Goal: Task Accomplishment & Management: Use online tool/utility

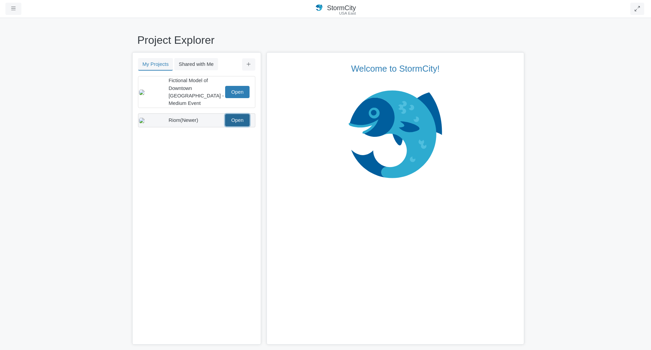
click at [236, 114] on link "Open" at bounding box center [237, 120] width 24 height 12
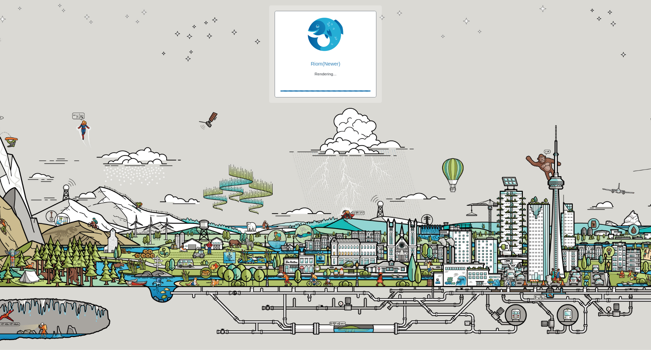
checkbox input "true"
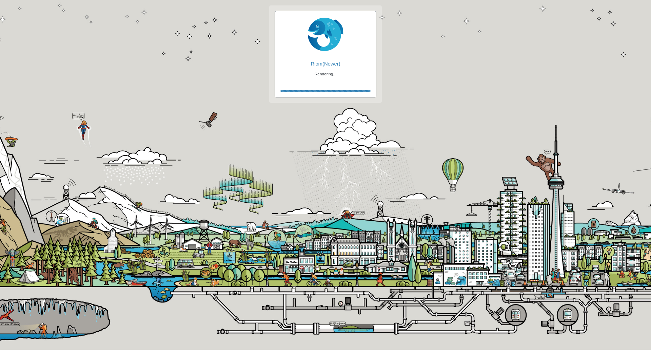
checkbox input "true"
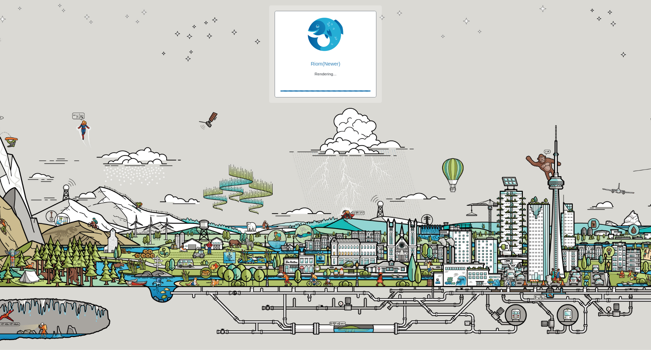
checkbox input "false"
checkbox input "true"
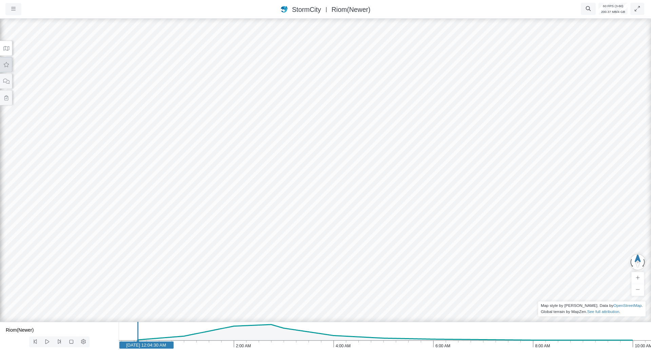
click at [6, 67] on button at bounding box center [6, 64] width 12 height 15
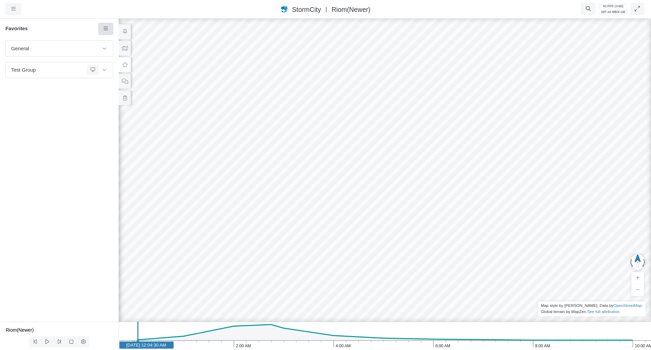
click at [108, 28] on icon at bounding box center [106, 28] width 6 height 5
click at [116, 40] on span "Add Favorite" at bounding box center [127, 41] width 28 height 5
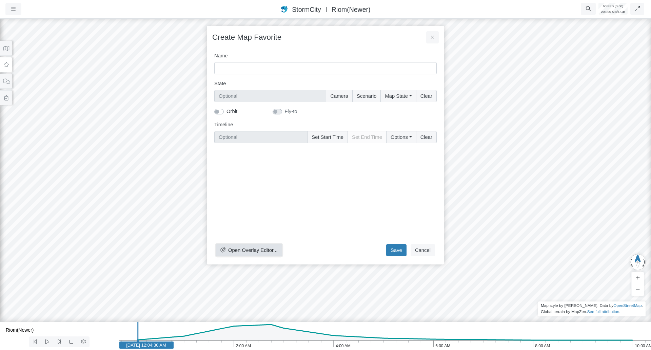
click at [264, 246] on button "Open Overlay Editor..." at bounding box center [249, 250] width 66 height 12
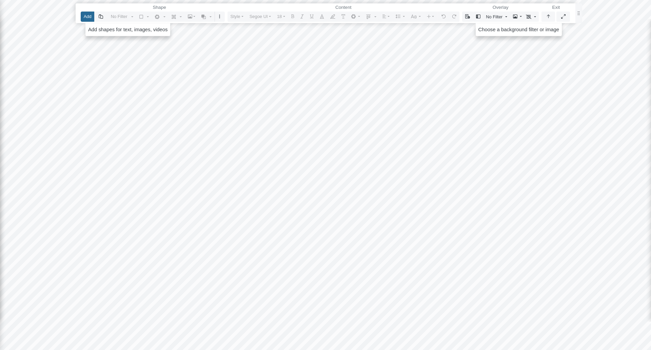
click at [83, 21] on button "Add" at bounding box center [88, 17] width 14 height 10
drag, startPoint x: 151, startPoint y: 99, endPoint x: 349, endPoint y: 231, distance: 237.7
click at [349, 231] on div at bounding box center [326, 175] width 652 height 350
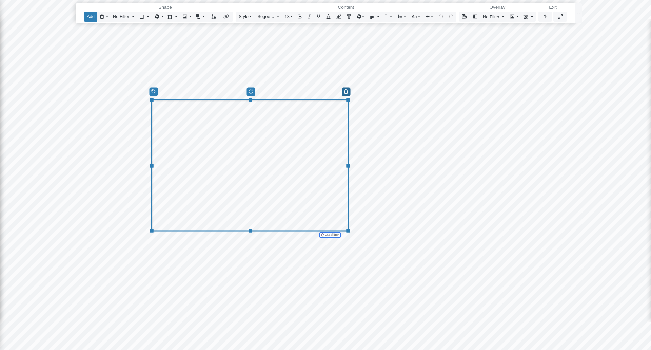
click at [346, 93] on icon "button" at bounding box center [346, 91] width 4 height 5
click at [279, 191] on div "Editor editing area: main" at bounding box center [250, 165] width 198 height 132
drag, startPoint x: 250, startPoint y: 230, endPoint x: 255, endPoint y: 304, distance: 74.1
click at [255, 230] on div "Reset Content" at bounding box center [250, 164] width 198 height 131
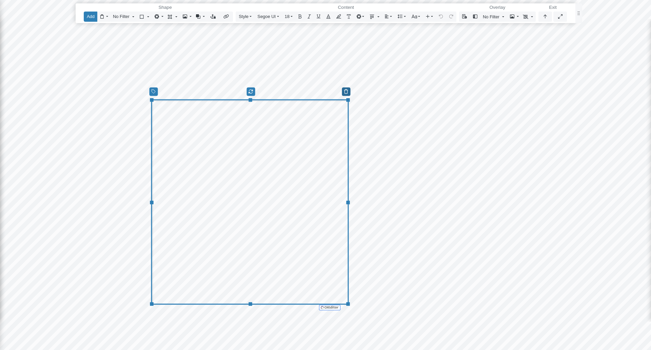
click at [349, 89] on button "button" at bounding box center [346, 91] width 8 height 8
click at [366, 101] on span "Delete Shape" at bounding box center [361, 102] width 31 height 5
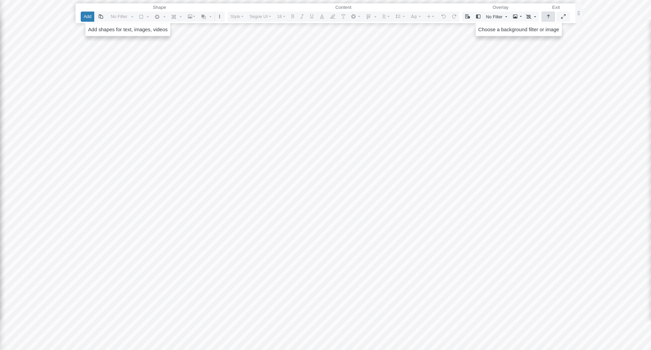
click at [544, 13] on button "button" at bounding box center [549, 17] width 14 height 10
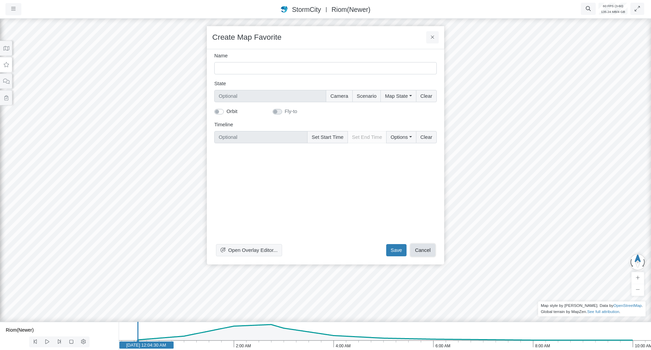
click at [412, 245] on button "Cancel" at bounding box center [423, 250] width 24 height 12
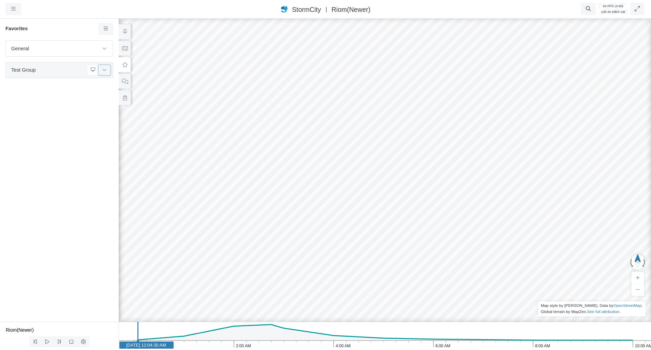
click at [108, 71] on button at bounding box center [105, 70] width 12 height 10
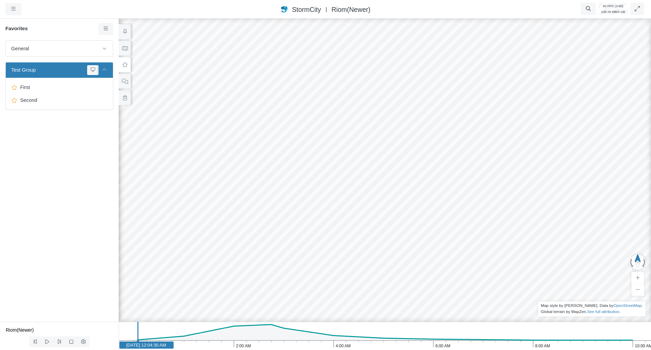
click at [108, 71] on button at bounding box center [105, 70] width 12 height 10
click at [121, 85] on button at bounding box center [125, 81] width 12 height 15
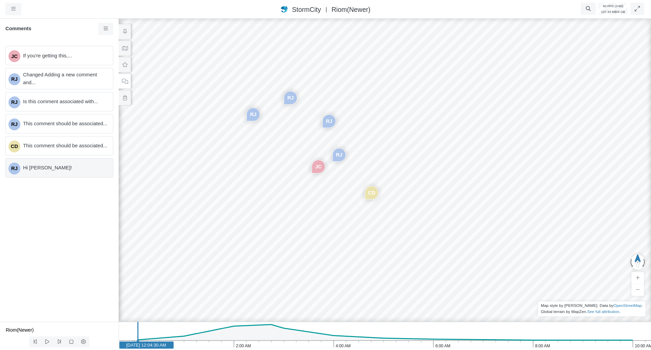
click at [81, 167] on span "Hi Nelly!" at bounding box center [65, 167] width 84 height 7
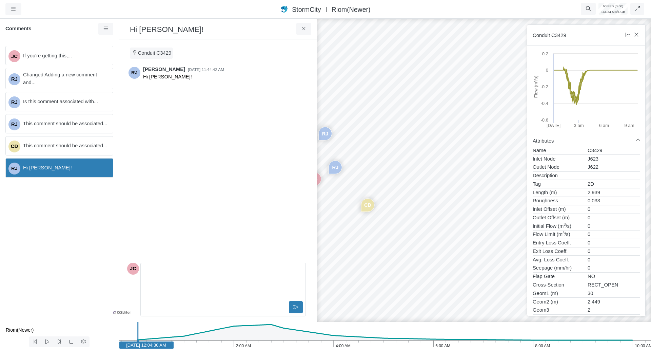
click at [155, 238] on div "RJ Rob James 9/5/2025 at 11:44:42 AM Hi Nelly!" at bounding box center [216, 162] width 179 height 196
click at [158, 271] on p "Editor editing area: main" at bounding box center [223, 270] width 153 height 7
click at [172, 222] on div "RJ Rob James 9/5/2025 at 11:44:42 AM Hi Nelly!" at bounding box center [216, 162] width 179 height 196
click at [61, 57] on span "If you're getting this,..." at bounding box center [65, 55] width 84 height 7
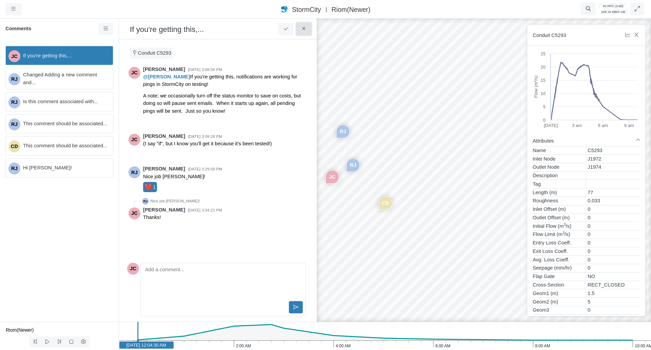
click at [308, 31] on button at bounding box center [303, 29] width 15 height 12
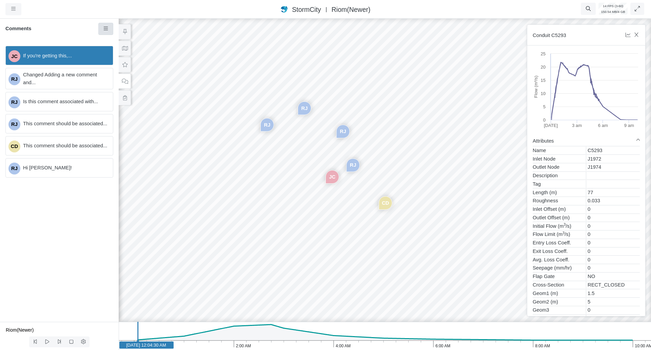
click at [104, 25] on link at bounding box center [105, 29] width 15 height 12
click at [79, 30] on h6 "Comments" at bounding box center [51, 29] width 93 height 6
click at [124, 62] on icon at bounding box center [124, 64] width 5 height 5
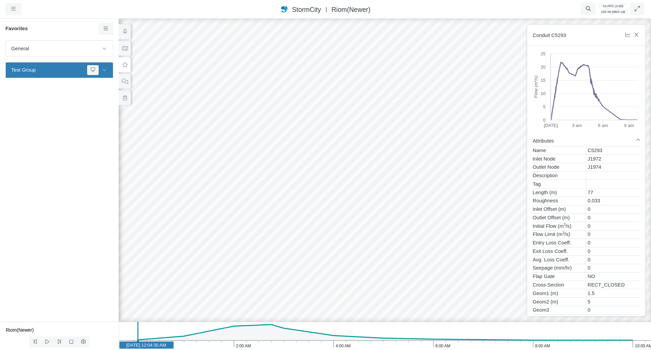
click at [101, 22] on div "Favorites General Default Map View Default Camera View Cross Project Test Fun w…" at bounding box center [59, 169] width 119 height 304
click at [103, 32] on link at bounding box center [105, 29] width 15 height 12
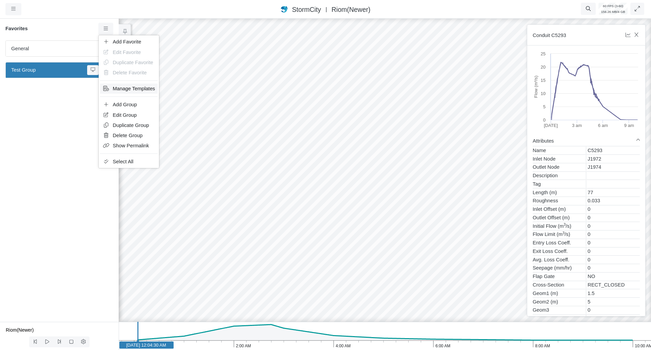
click at [133, 86] on span "Manage Templates" at bounding box center [134, 88] width 42 height 5
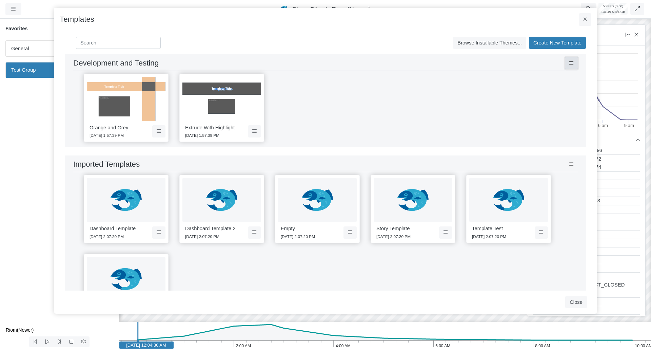
click at [569, 62] on icon at bounding box center [571, 63] width 4 height 5
click at [309, 115] on div "Orange and Grey 6/2/2025 1:57:39 PM Extrude With Highlight 6/2/2025 1:57:39 PM" at bounding box center [325, 108] width 505 height 74
click at [569, 61] on icon at bounding box center [571, 63] width 4 height 5
click at [574, 98] on link "Share Theme" at bounding box center [590, 96] width 54 height 10
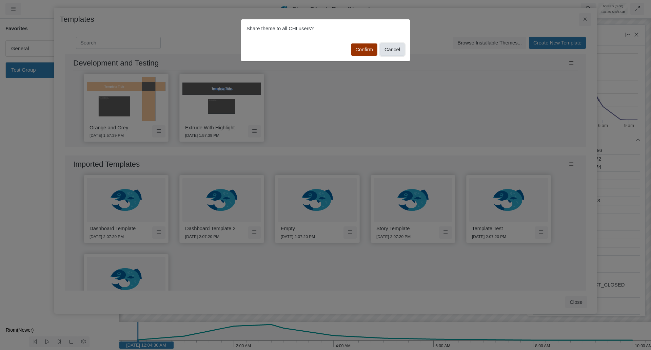
click at [400, 51] on button "Cancel" at bounding box center [392, 49] width 24 height 12
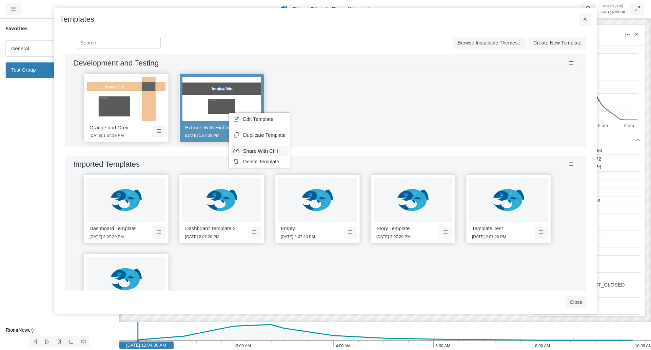
click at [250, 148] on span "Share With CHI" at bounding box center [260, 150] width 35 height 5
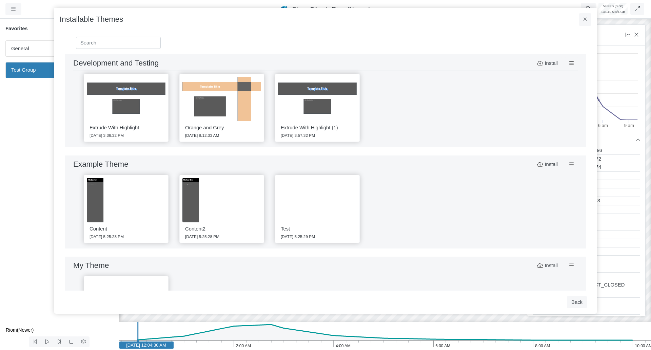
click at [342, 123] on div "Extrude With Highlight (1) 9/15/2025 3:57:32 PM" at bounding box center [317, 130] width 79 height 18
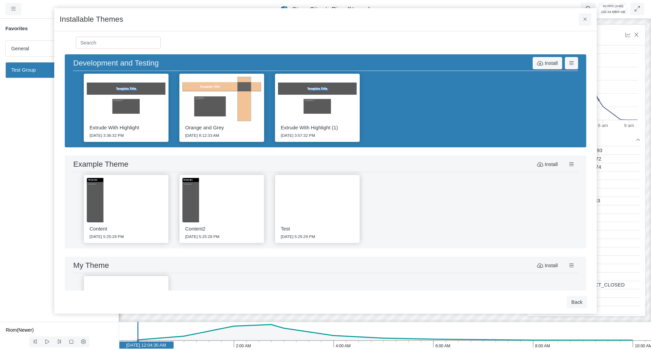
click at [342, 123] on div "Extrude With Highlight (1) 9/15/2025 3:57:32 PM" at bounding box center [317, 130] width 79 height 18
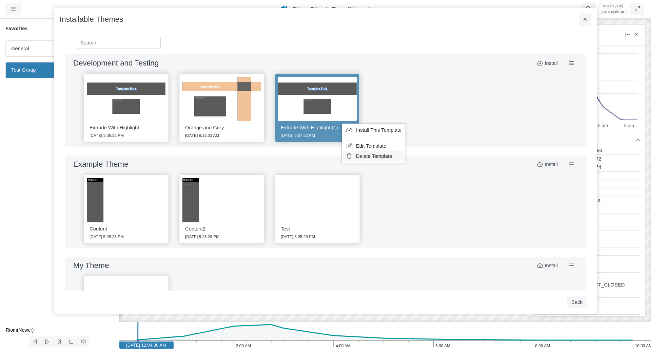
click at [359, 153] on span "Delete Template" at bounding box center [374, 155] width 36 height 5
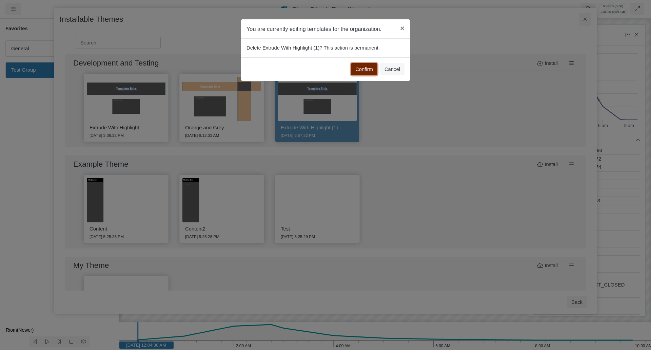
click at [372, 70] on button "Confirm" at bounding box center [364, 69] width 26 height 12
